Goal: Information Seeking & Learning: Learn about a topic

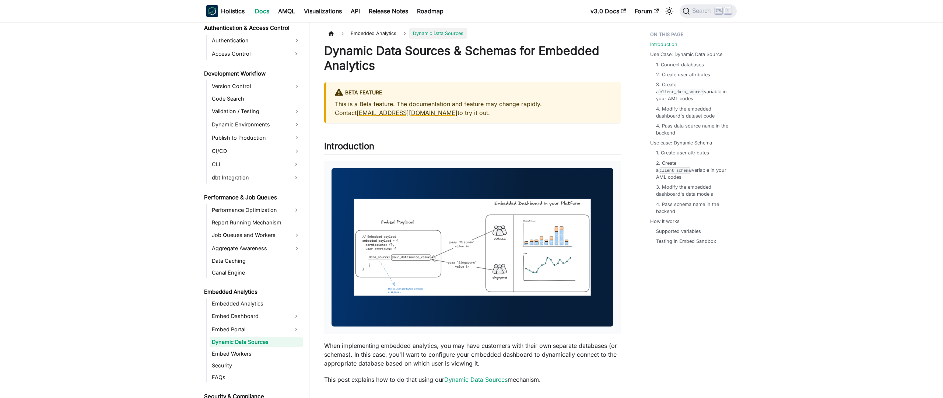
scroll to position [553, 0]
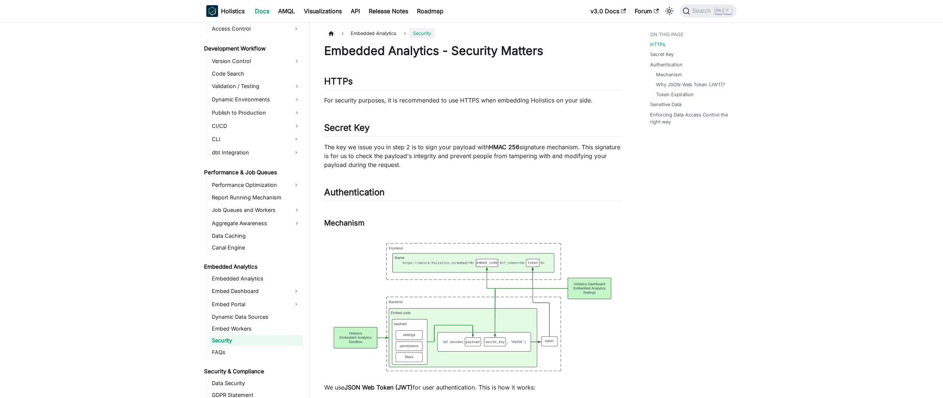
scroll to position [576, 0]
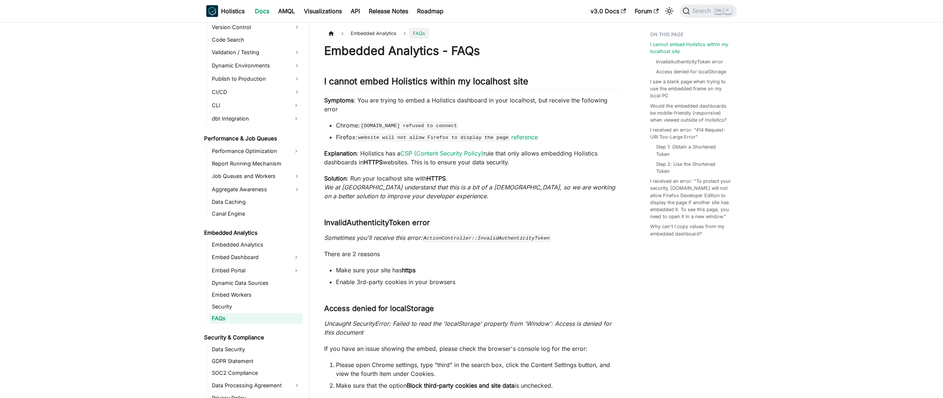
scroll to position [588, 0]
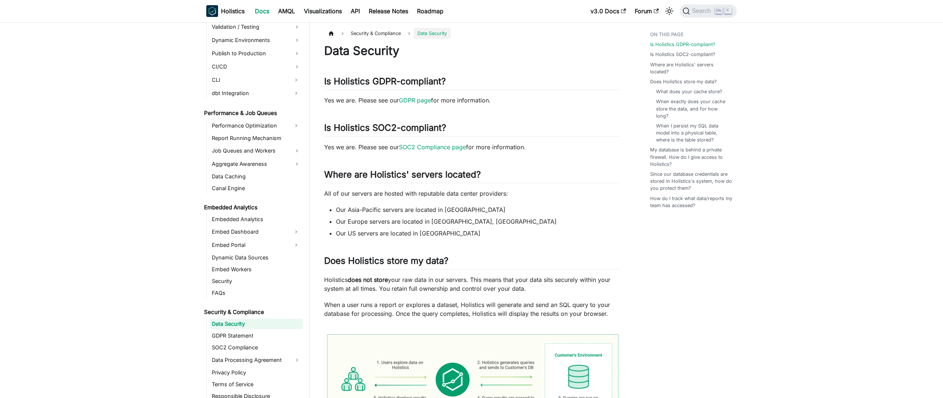
scroll to position [619, 0]
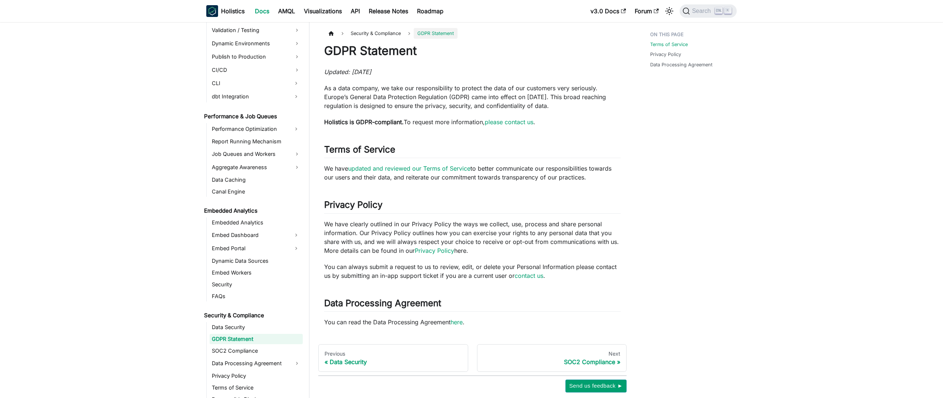
scroll to position [631, 0]
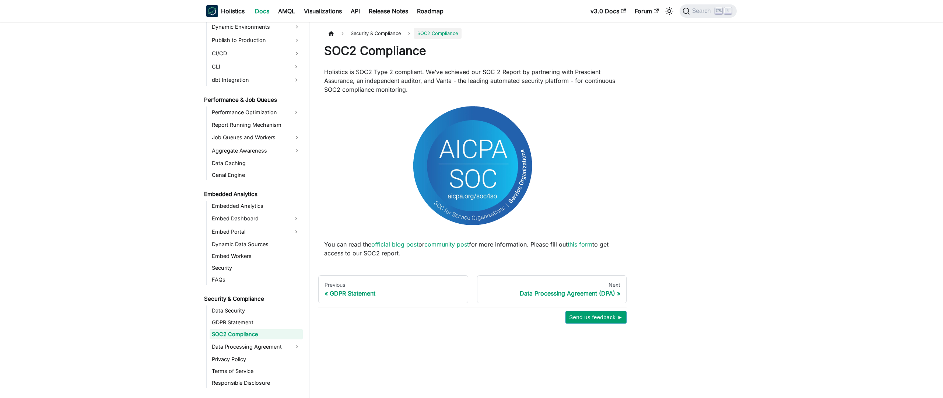
scroll to position [642, 0]
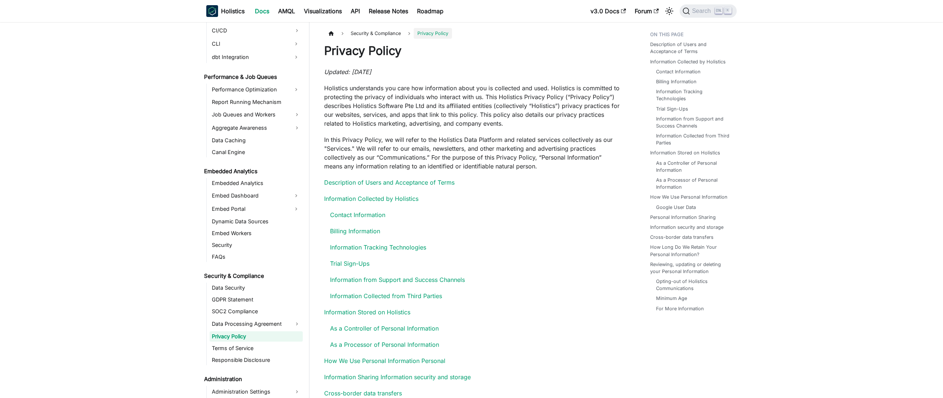
scroll to position [667, 0]
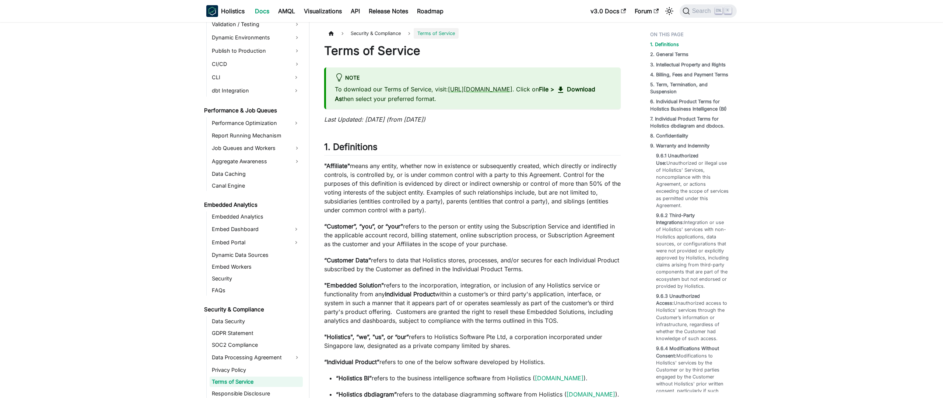
scroll to position [679, 0]
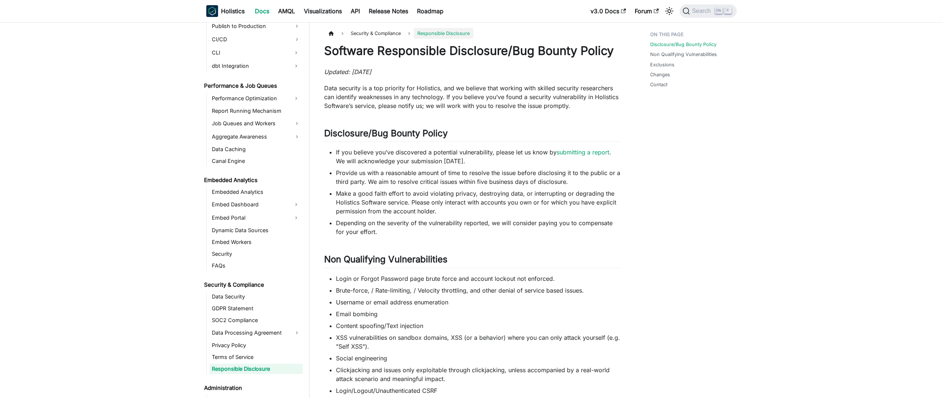
scroll to position [691, 0]
